Goal: Information Seeking & Learning: Learn about a topic

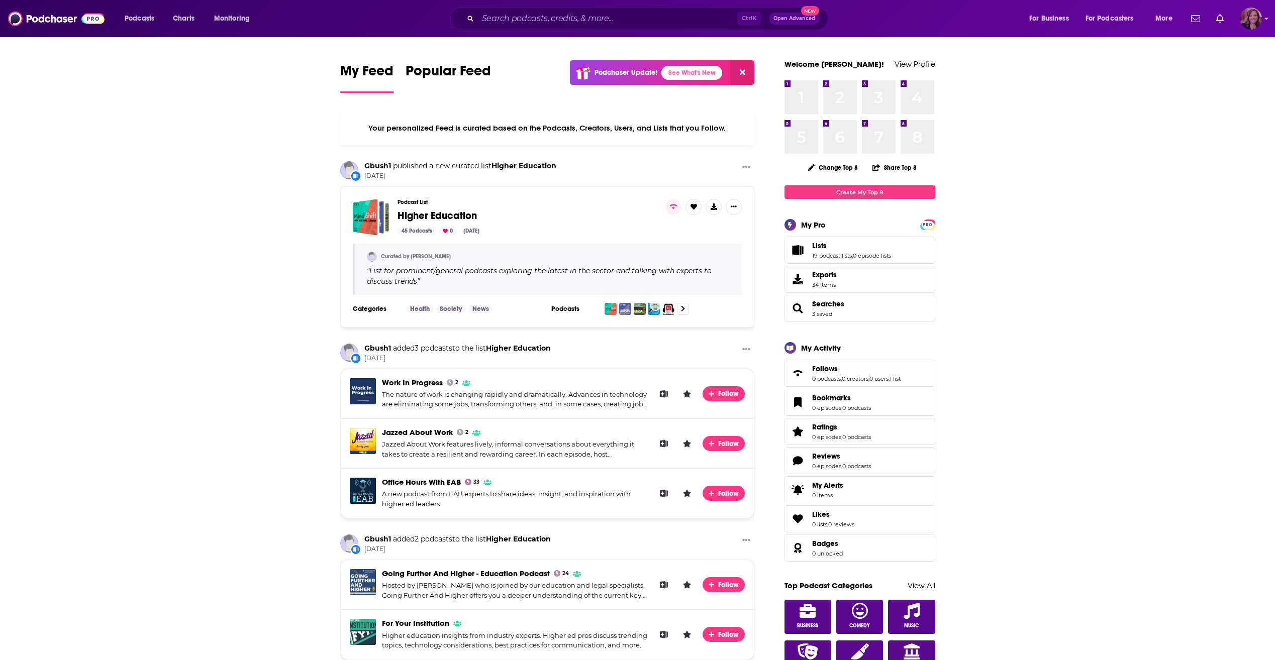
click at [630, 17] on img "Logged in as LavidgeBooks5" at bounding box center [1251, 19] width 22 height 22
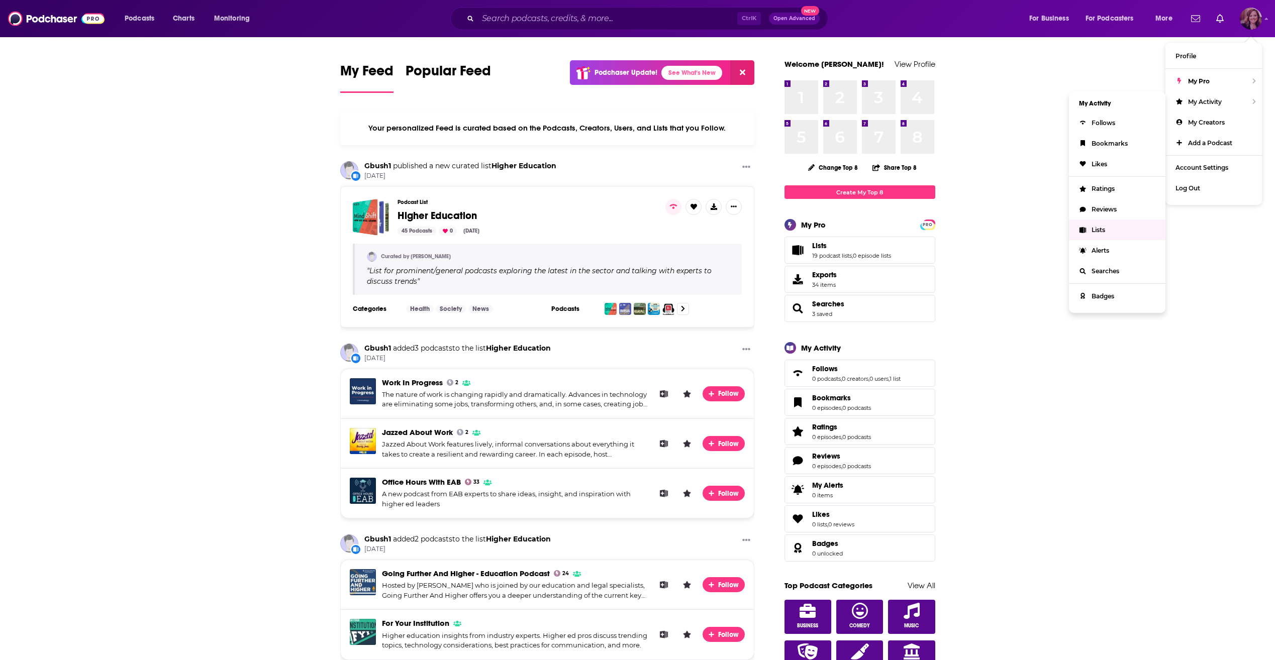
click at [630, 228] on link "Lists" at bounding box center [1117, 230] width 96 height 21
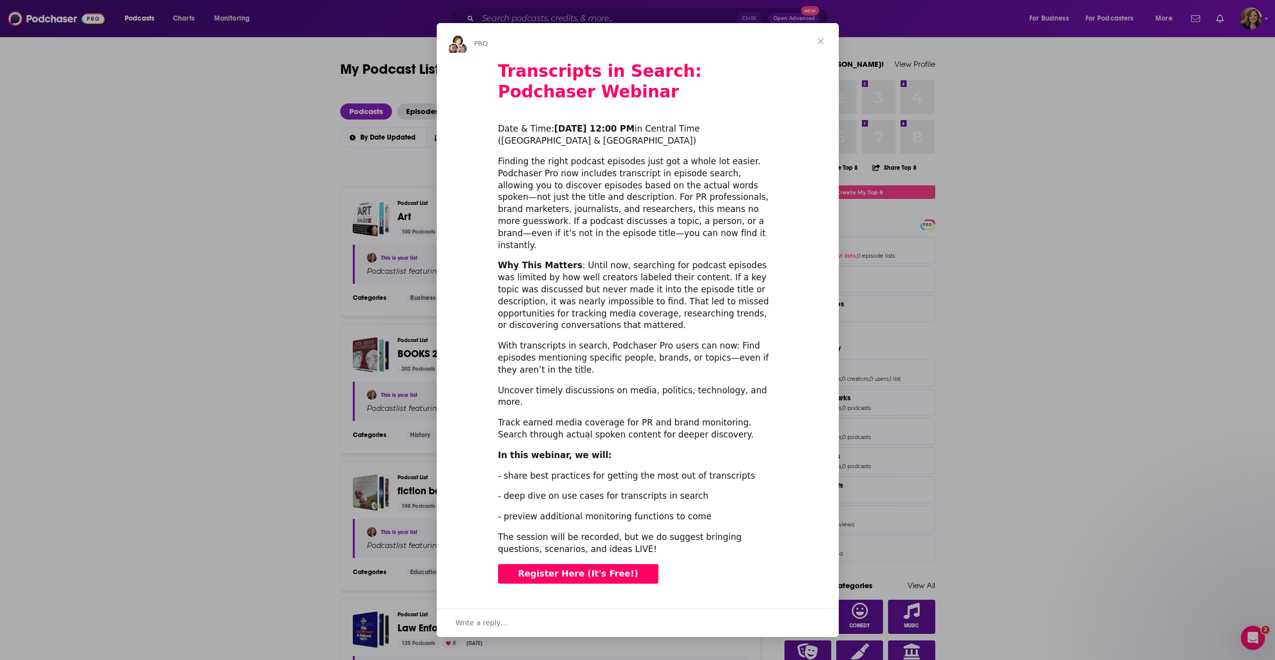
click at [630, 59] on span "Close" at bounding box center [821, 41] width 36 height 36
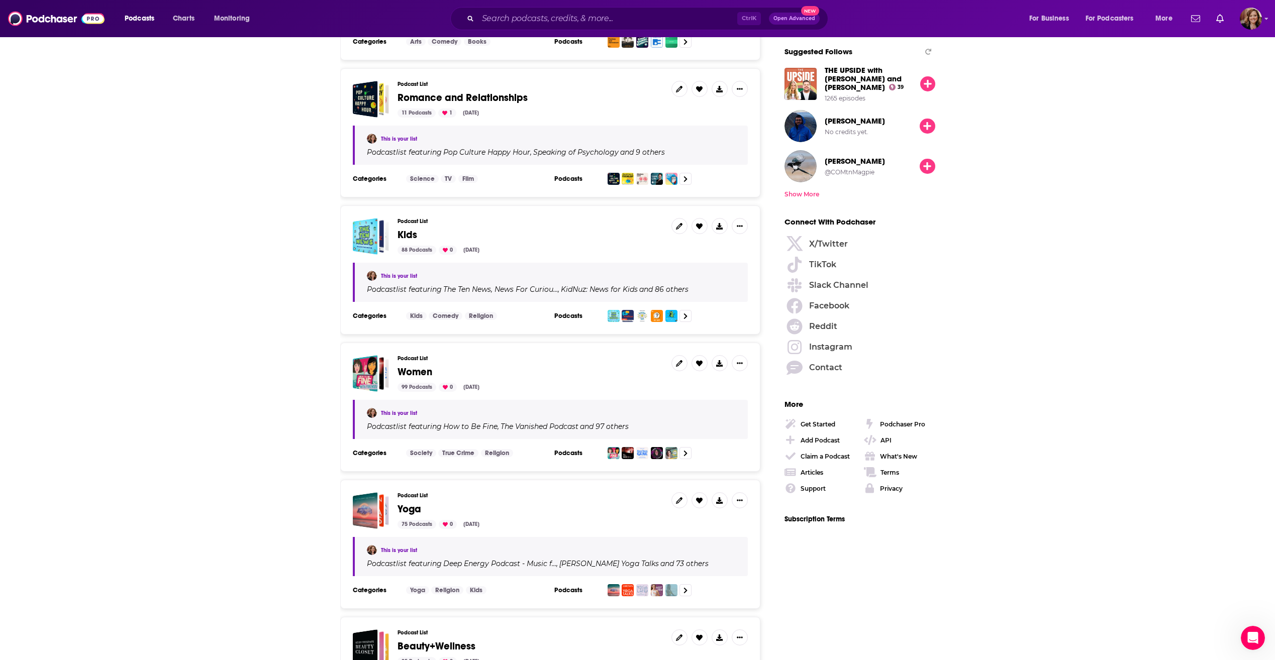
scroll to position [1096, 0]
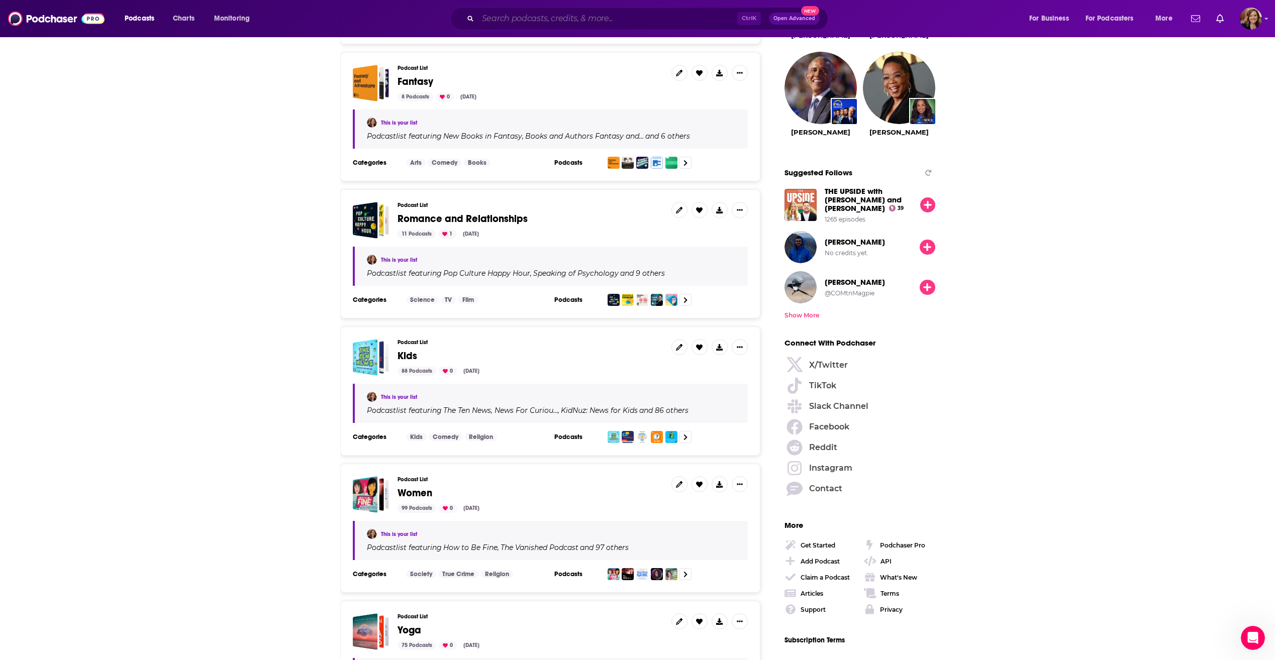
click at [630, 16] on input "Search podcasts, credits, & more..." at bounding box center [607, 19] width 259 height 16
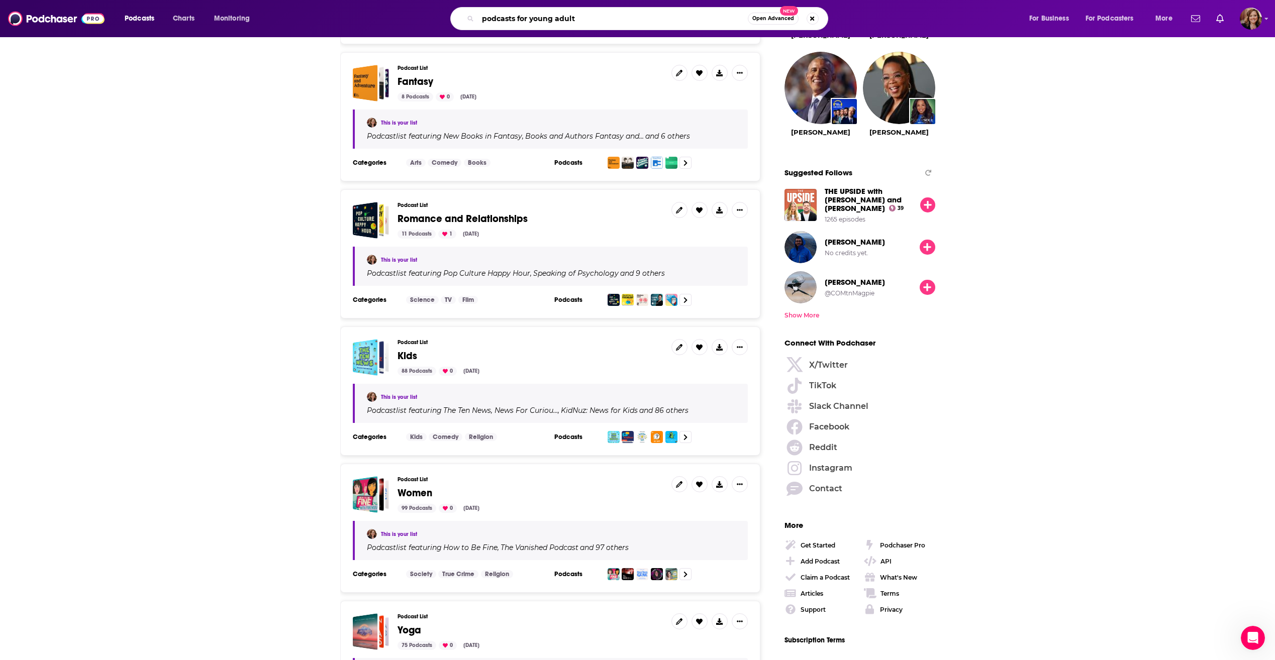
type input "podcasts for young adults"
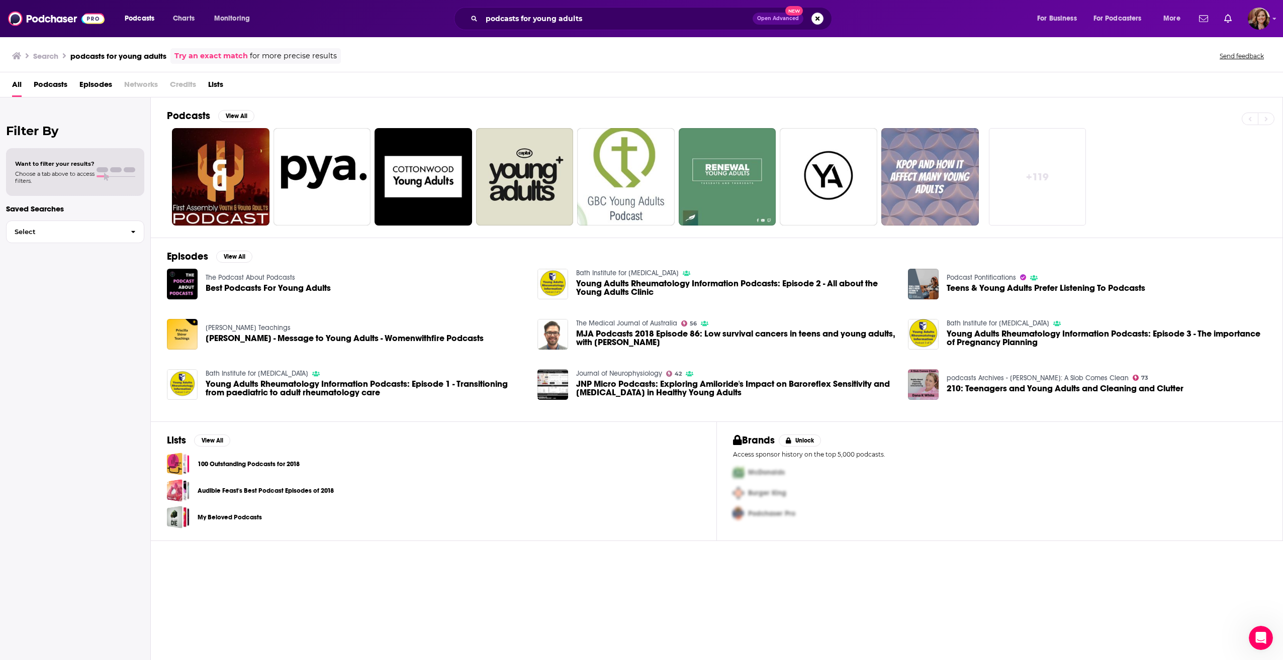
click at [302, 288] on span "Best Podcasts For Young Adults" at bounding box center [268, 288] width 125 height 9
click at [230, 114] on button "View All" at bounding box center [236, 116] width 36 height 12
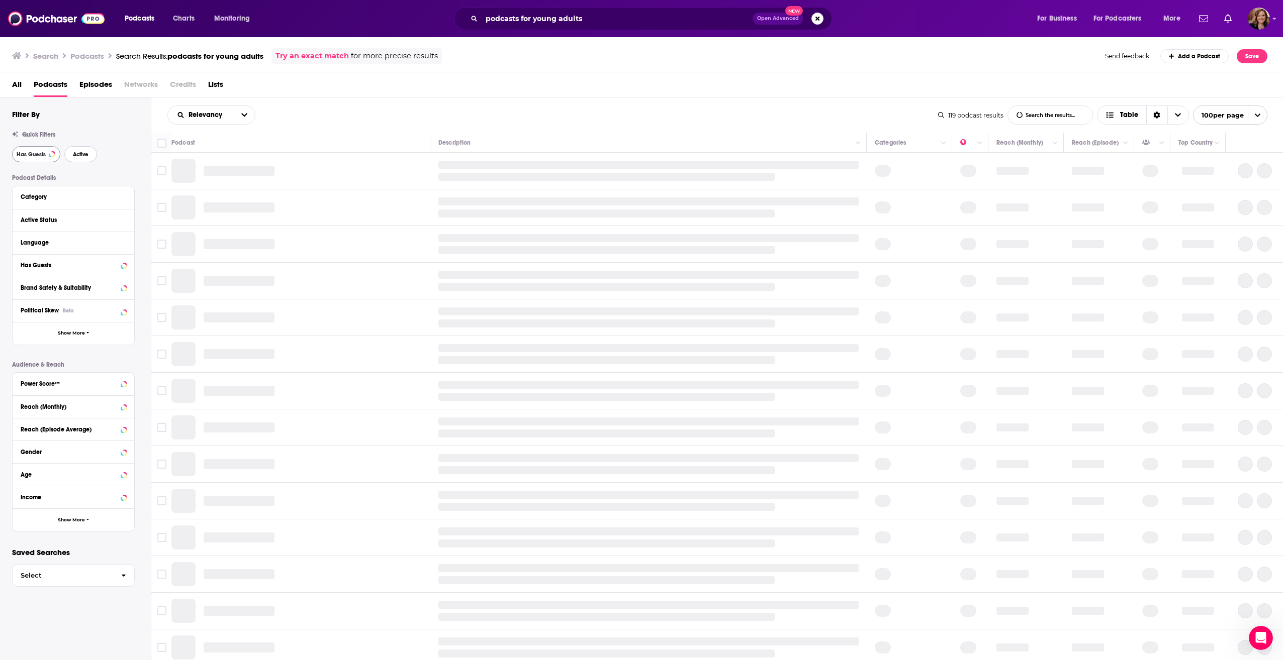
click at [73, 152] on span "Active" at bounding box center [81, 155] width 16 height 6
click at [42, 152] on span "Has Guests" at bounding box center [31, 155] width 29 height 6
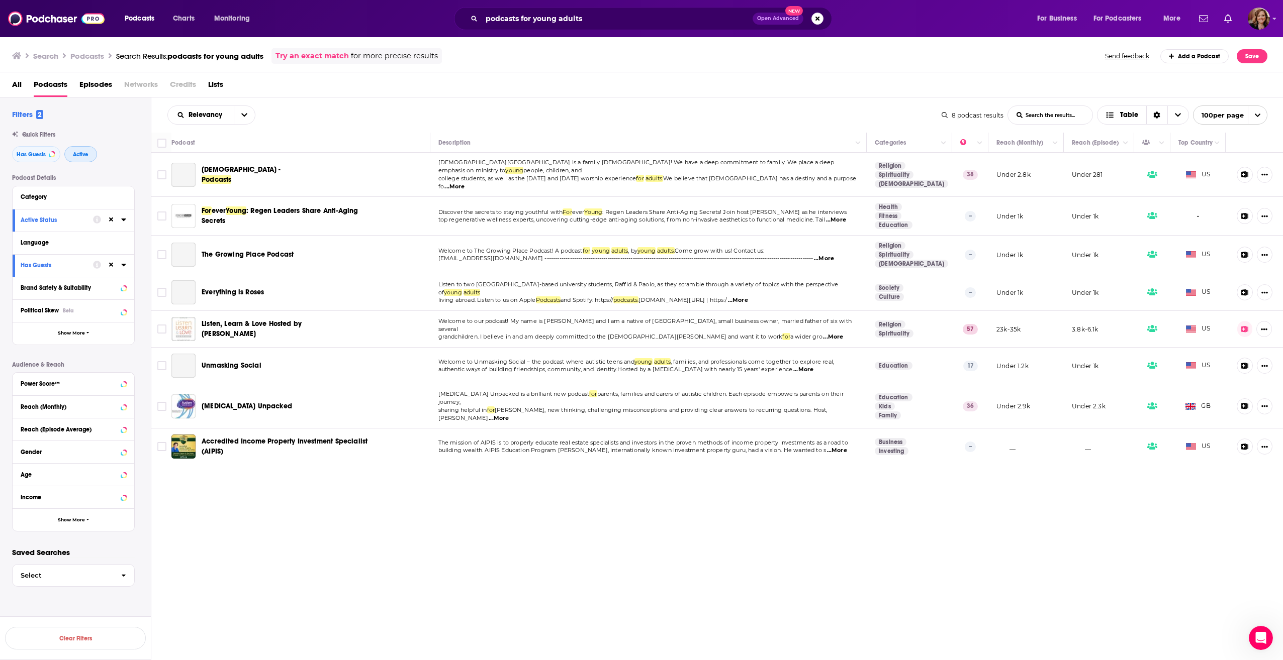
click at [81, 159] on button "Active" at bounding box center [80, 154] width 33 height 16
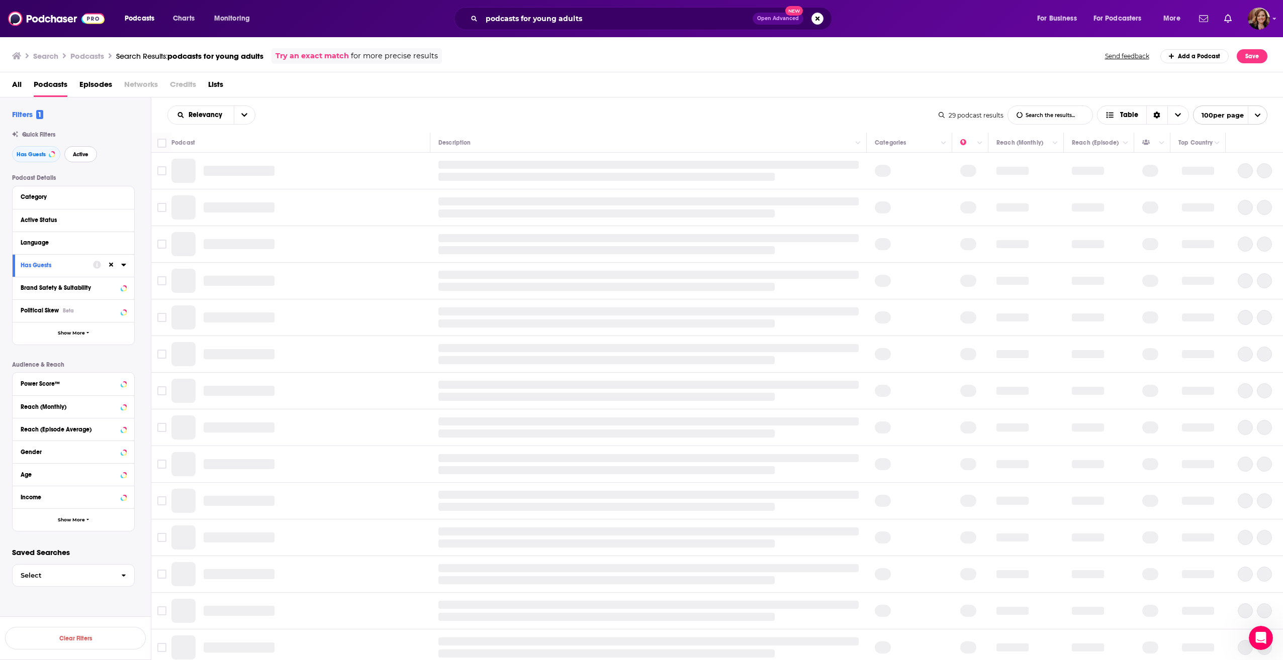
click at [88, 152] on span "Active" at bounding box center [81, 155] width 16 height 6
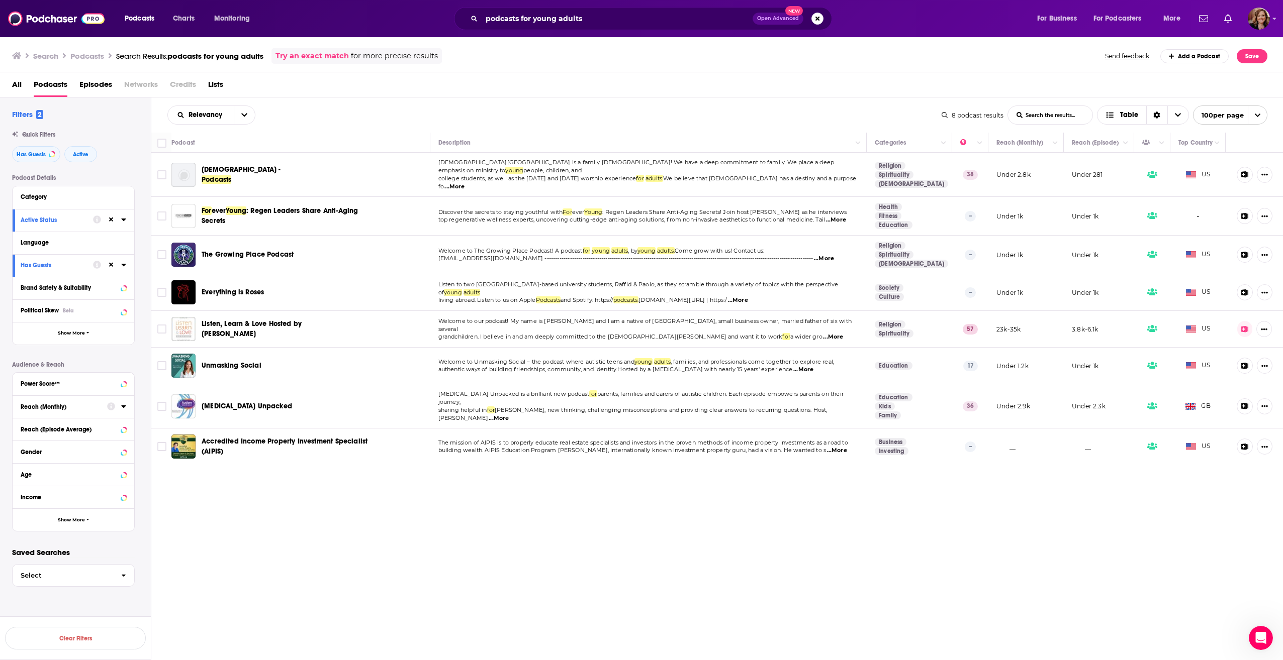
click at [630, 543] on div "Relevancy List Search Input Search the results... Table 8 podcast results List …" at bounding box center [717, 410] width 1132 height 625
click at [630, 20] on img "Logged in as LavidgeBooks5" at bounding box center [1258, 19] width 22 height 22
click at [630, 105] on span "Lists" at bounding box center [1106, 103] width 14 height 8
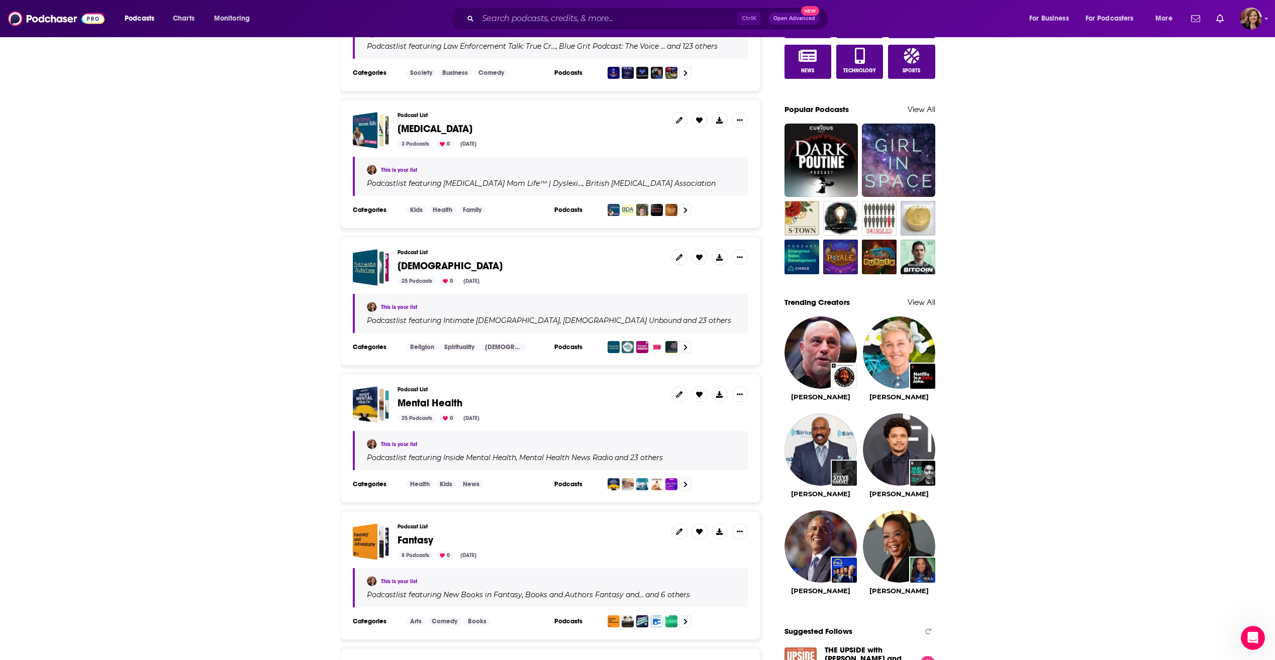
scroll to position [653, 0]
